Goal: Transaction & Acquisition: Subscribe to service/newsletter

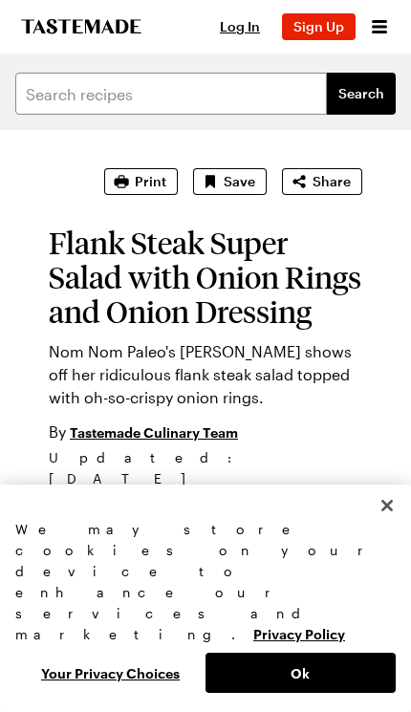
click at [388, 35] on icon "Open menu" at bounding box center [379, 26] width 23 height 23
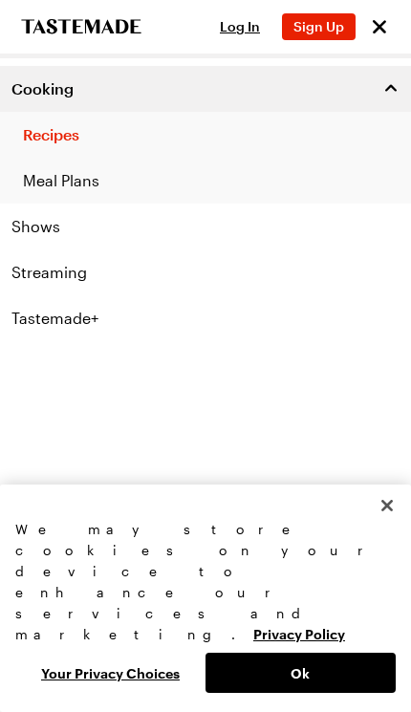
click at [318, 33] on span "Sign Up" at bounding box center [319, 26] width 51 height 16
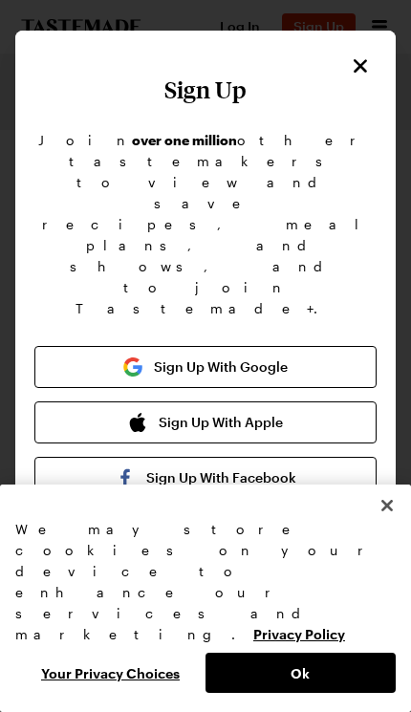
click at [280, 346] on button "Sign Up With Google" at bounding box center [205, 367] width 342 height 42
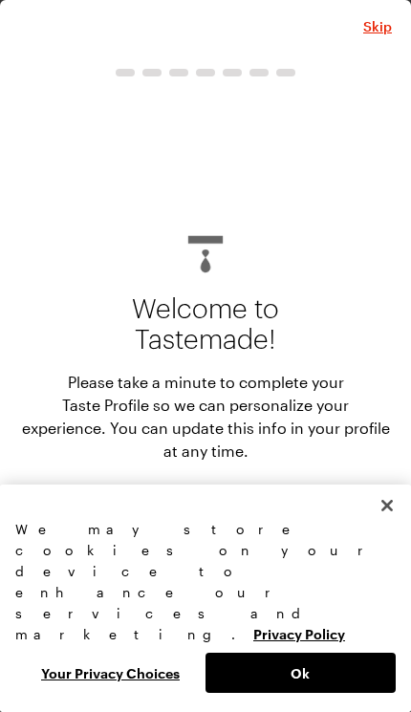
type textarea "x"
click at [304, 708] on div "We may store cookies on your device to enhance our services and marketing. Priv…" at bounding box center [205, 599] width 411 height 228
click at [315, 692] on button "Ok" at bounding box center [301, 673] width 190 height 40
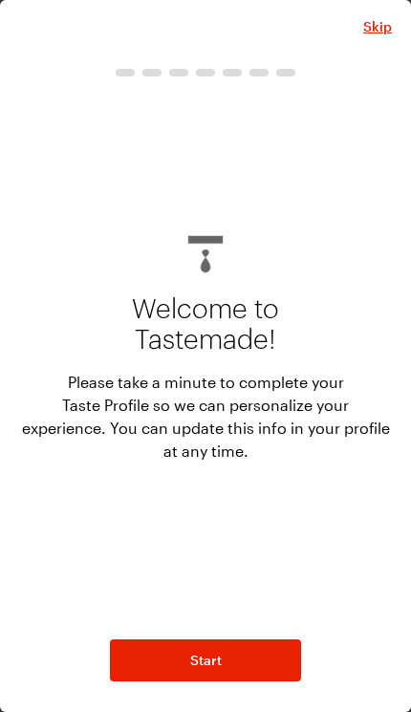
click at [267, 693] on div "Skip Welcome to Tastemade! Please take a minute to complete your Taste Profile …" at bounding box center [205, 356] width 411 height 712
click at [257, 674] on button "Start" at bounding box center [205, 661] width 191 height 42
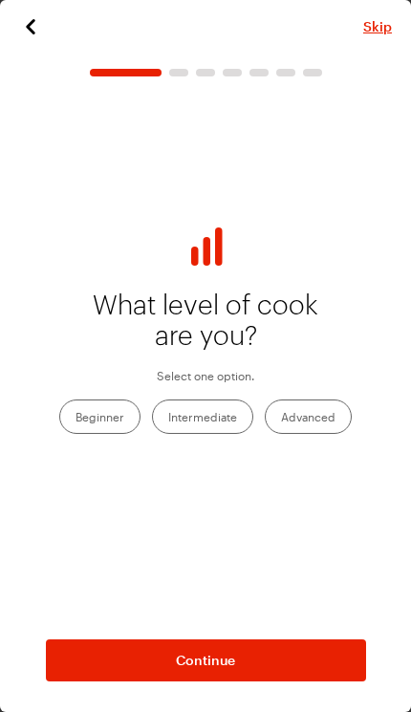
click at [116, 454] on div "What level of cook are you? Select one option. Beginner Intermediate Advanced" at bounding box center [205, 337] width 373 height 239
click at [257, 666] on button "Continue" at bounding box center [206, 661] width 320 height 42
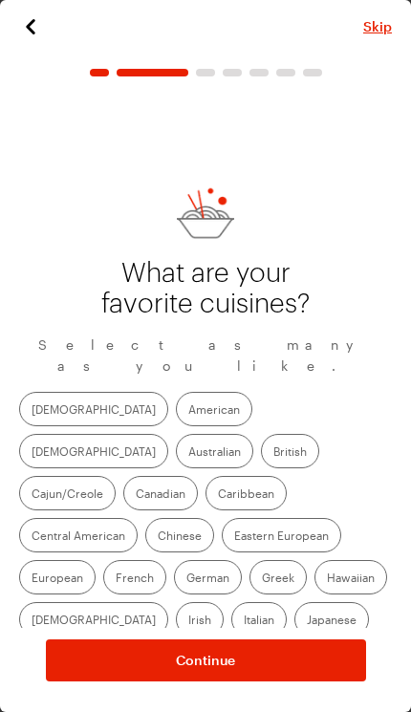
click at [157, 476] on label "Canadian" at bounding box center [160, 493] width 75 height 34
click at [136, 495] on input "Canadian" at bounding box center [136, 495] width 0 height 0
click at [168, 518] on label "Chinese" at bounding box center [179, 535] width 69 height 34
click at [158, 537] on input "Chinese" at bounding box center [158, 537] width 0 height 0
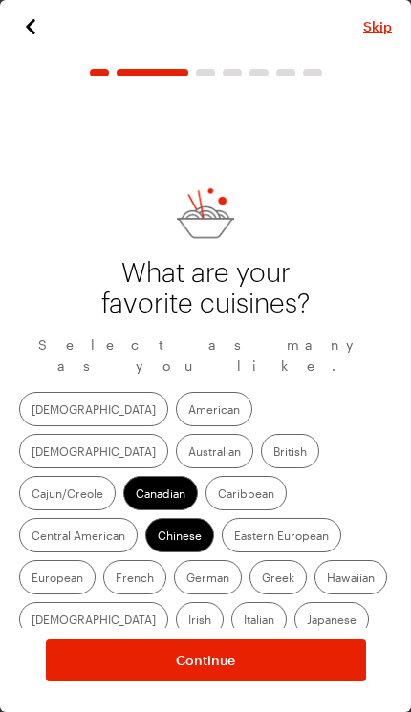
click at [184, 518] on label "Chinese" at bounding box center [179, 535] width 69 height 34
click at [158, 537] on input "Chinese" at bounding box center [158, 537] width 0 height 0
click at [160, 518] on label "Chinese" at bounding box center [179, 535] width 69 height 34
click at [158, 537] on input "Chinese" at bounding box center [158, 537] width 0 height 0
click at [179, 518] on label "Chinese" at bounding box center [179, 535] width 69 height 34
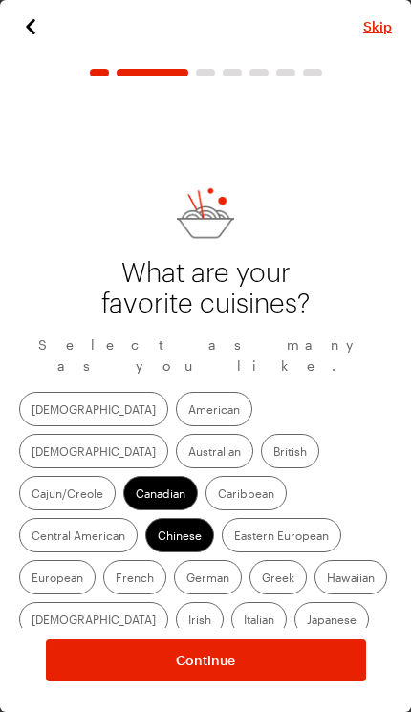
click at [158, 537] on input "Chinese" at bounding box center [158, 537] width 0 height 0
click at [139, 476] on label "Canadian" at bounding box center [160, 493] width 75 height 34
click at [136, 495] on input "Canadian" at bounding box center [136, 495] width 0 height 0
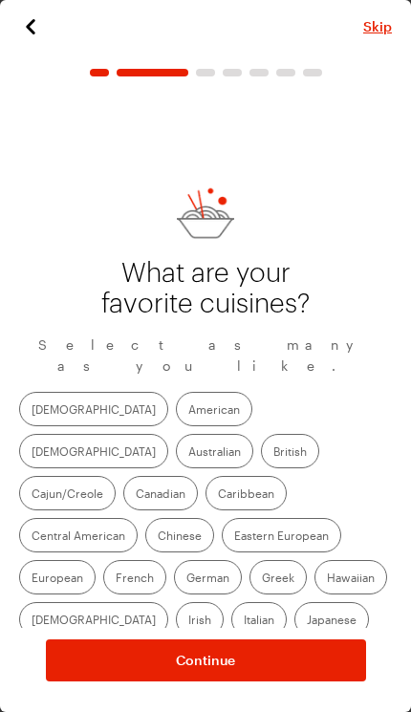
click at [176, 416] on label "American" at bounding box center [214, 409] width 76 height 34
click at [188, 411] on input "American" at bounding box center [188, 411] width 0 height 0
click at [176, 419] on label "American" at bounding box center [214, 409] width 76 height 34
click at [188, 411] on input "American" at bounding box center [188, 411] width 0 height 0
click at [176, 416] on label "American" at bounding box center [214, 409] width 76 height 34
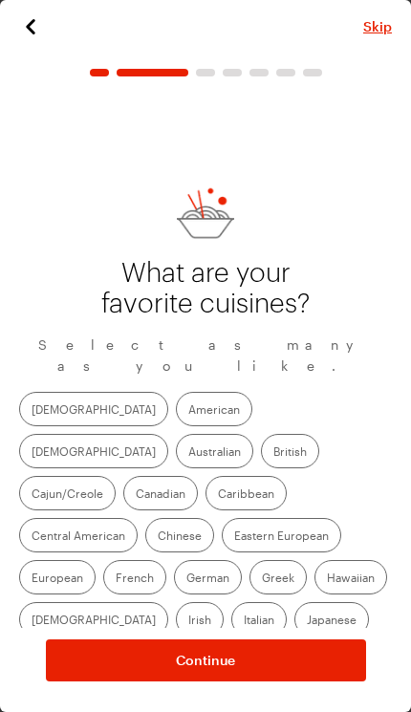
click at [188, 411] on input "American" at bounding box center [188, 411] width 0 height 0
click at [168, 434] on label "[DEMOGRAPHIC_DATA]" at bounding box center [93, 451] width 149 height 34
click at [32, 453] on input "[DEMOGRAPHIC_DATA]" at bounding box center [32, 453] width 0 height 0
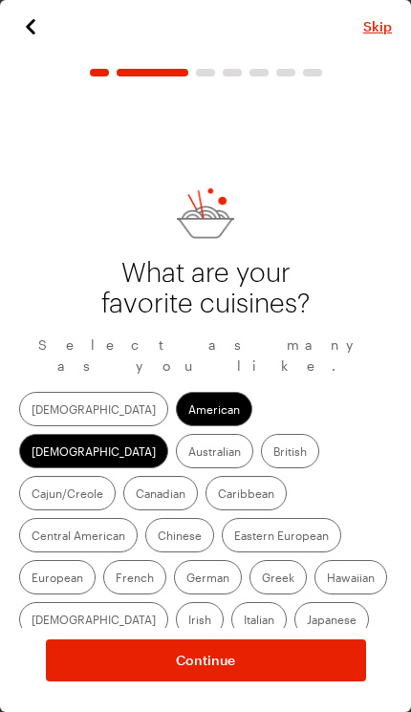
click at [231, 602] on label "Italian" at bounding box center [258, 619] width 55 height 34
click at [244, 621] on input "Italian" at bounding box center [244, 621] width 0 height 0
click at [232, 651] on span "Continue" at bounding box center [205, 660] width 59 height 19
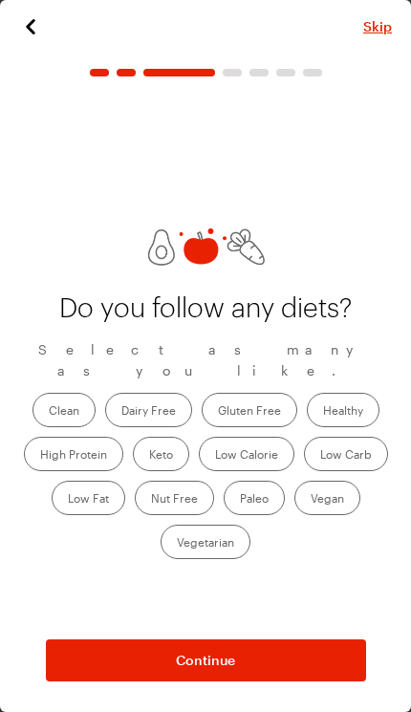
click at [40, 53] on div "Skip Do you follow any diets? Select as many as you like. Clean Dairy Free Glut…" at bounding box center [205, 348] width 373 height 666
click at [43, 60] on div "Skip Do you follow any diets? Select as many as you like. Clean Dairy Free Glut…" at bounding box center [205, 348] width 373 height 666
click at [28, 50] on div "Skip Do you follow any diets? Select as many as you like. Clean Dairy Free Glut…" at bounding box center [205, 348] width 373 height 666
click at [32, 54] on div "Skip Do you follow any diets? Select as many as you like. Clean Dairy Free Glut…" at bounding box center [205, 348] width 373 height 666
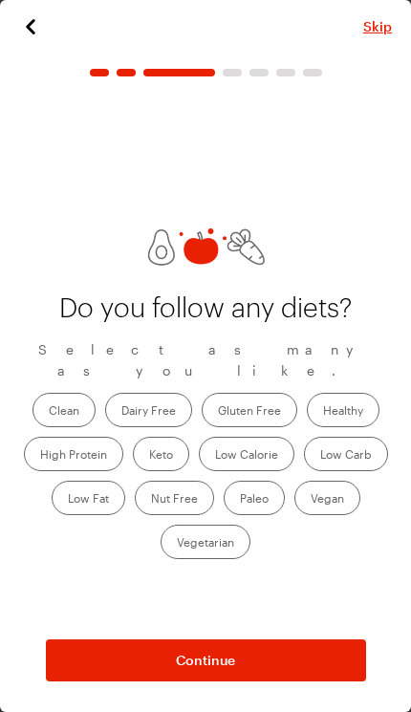
click at [32, 58] on div "Skip Do you follow any diets? Select as many as you like. Clean Dairy Free Glut…" at bounding box center [205, 348] width 373 height 666
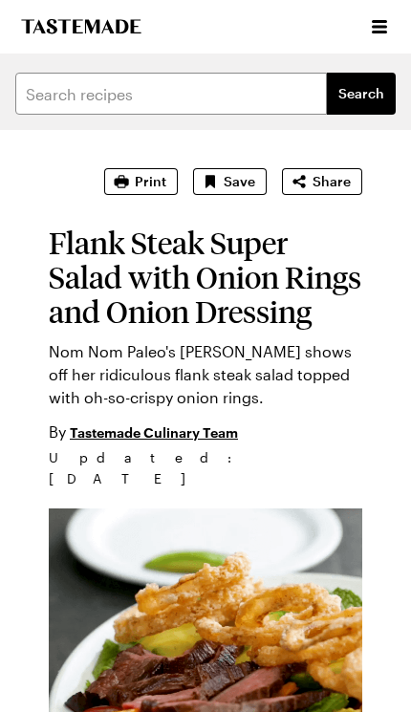
type textarea "x"
click at [370, 18] on icon "Open menu" at bounding box center [379, 26] width 23 height 23
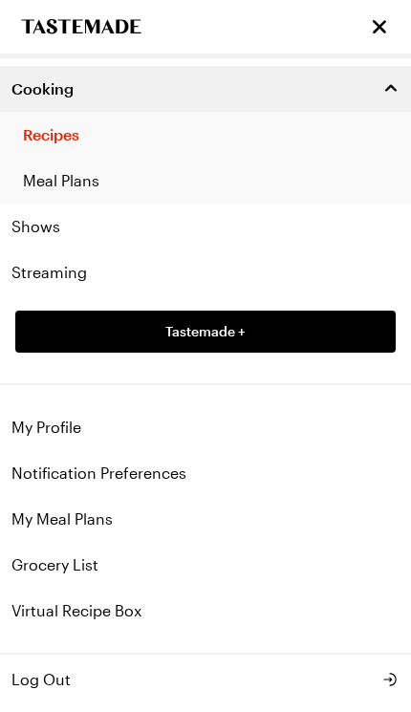
click at [45, 125] on link "Recipes" at bounding box center [205, 135] width 411 height 46
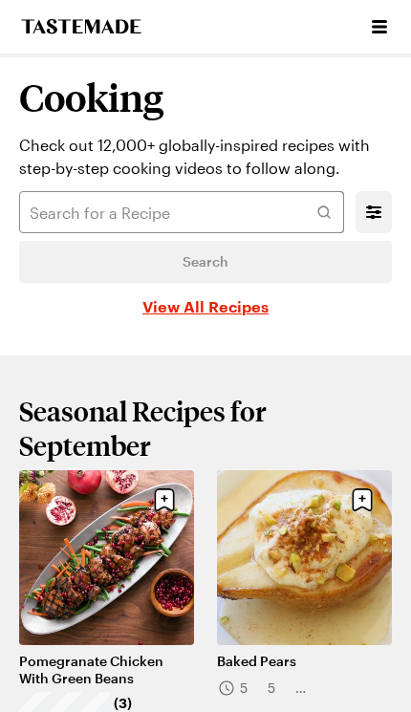
click at [403, 13] on div "Cooking Shows Streaming Tastemade +" at bounding box center [205, 27] width 411 height 54
click at [403, 12] on div "Cooking Shows Streaming Tastemade +" at bounding box center [205, 27] width 411 height 54
click at [380, 31] on icon "Open menu" at bounding box center [379, 26] width 23 height 23
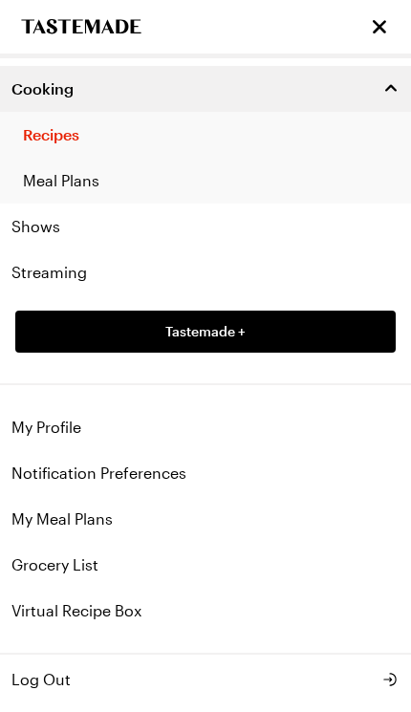
click at [352, 337] on link "Tastemade +" at bounding box center [205, 332] width 381 height 42
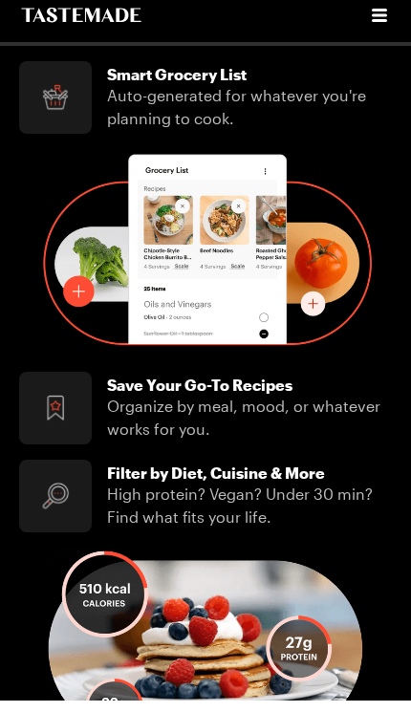
scroll to position [1132, 0]
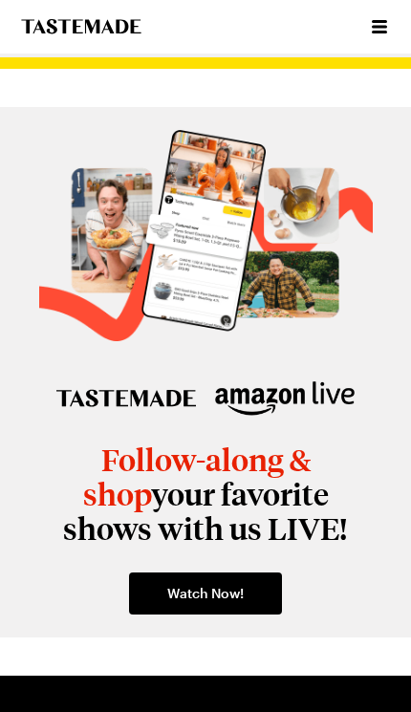
scroll to position [3901, 0]
